Goal: Navigation & Orientation: Find specific page/section

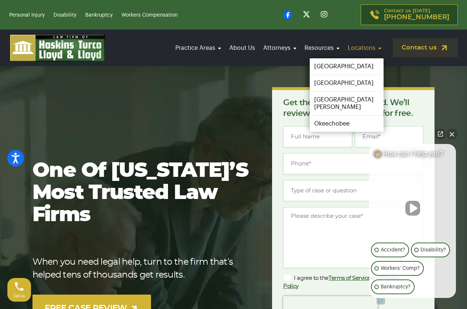
click at [356, 46] on link "Locations" at bounding box center [364, 48] width 38 height 21
